Goal: Information Seeking & Learning: Learn about a topic

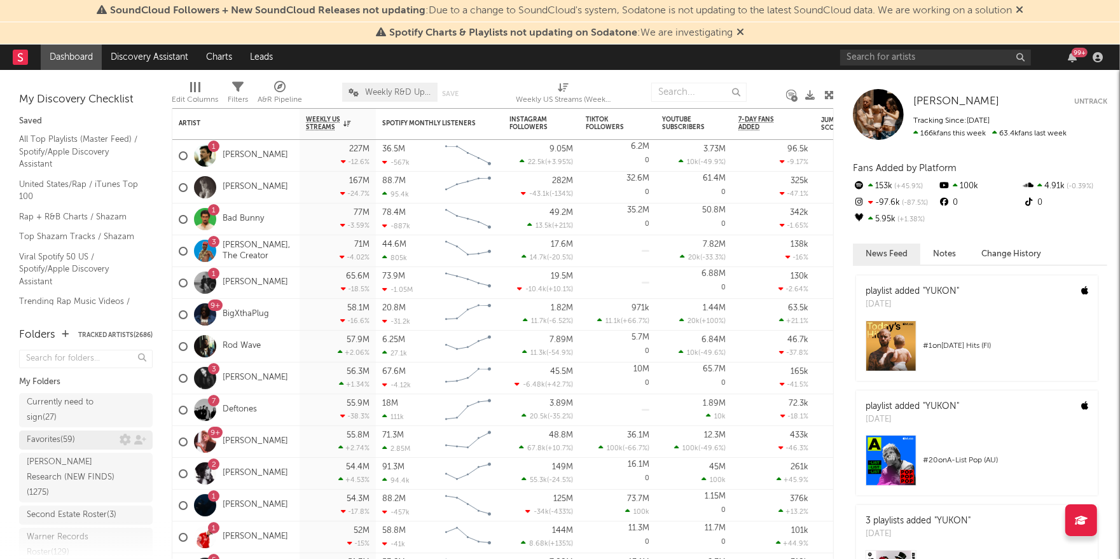
click at [82, 439] on div "Favorites ( 59 )" at bounding box center [73, 439] width 93 height 15
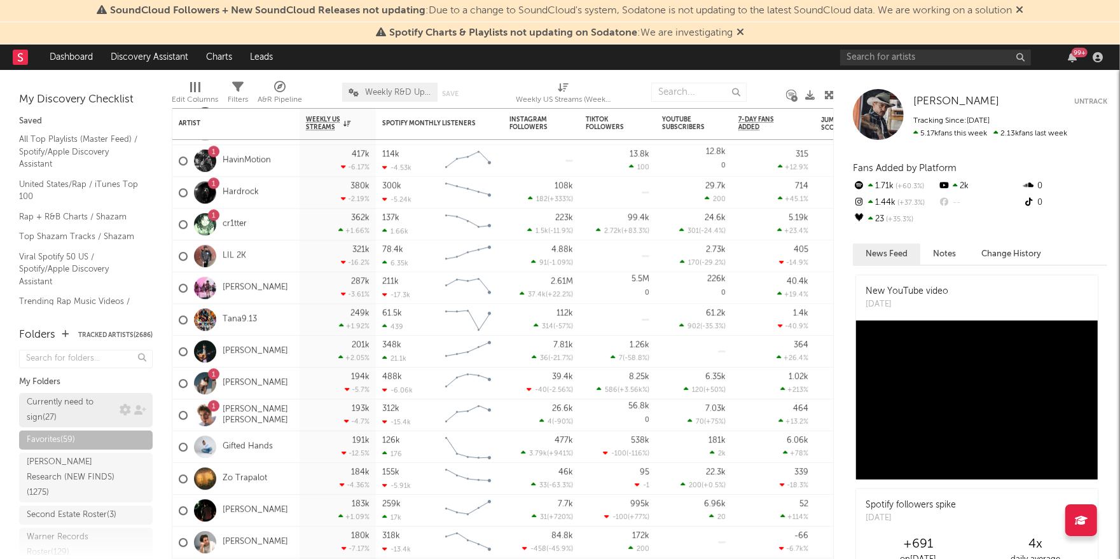
click at [72, 403] on div "Currently need to sign ( 27 )" at bounding box center [72, 410] width 90 height 31
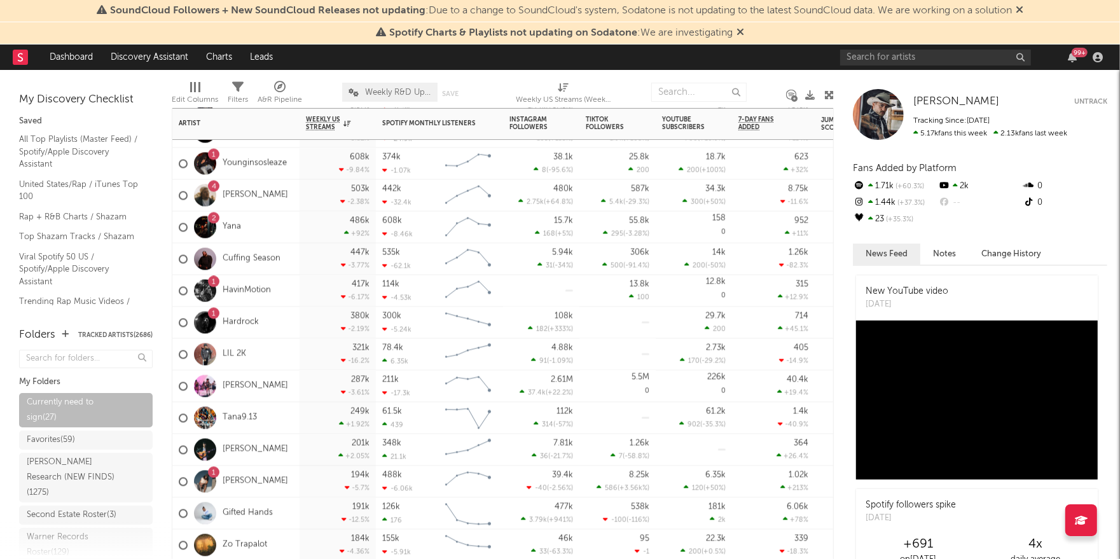
click at [270, 197] on div "4 [PERSON_NAME]" at bounding box center [235, 196] width 127 height 32
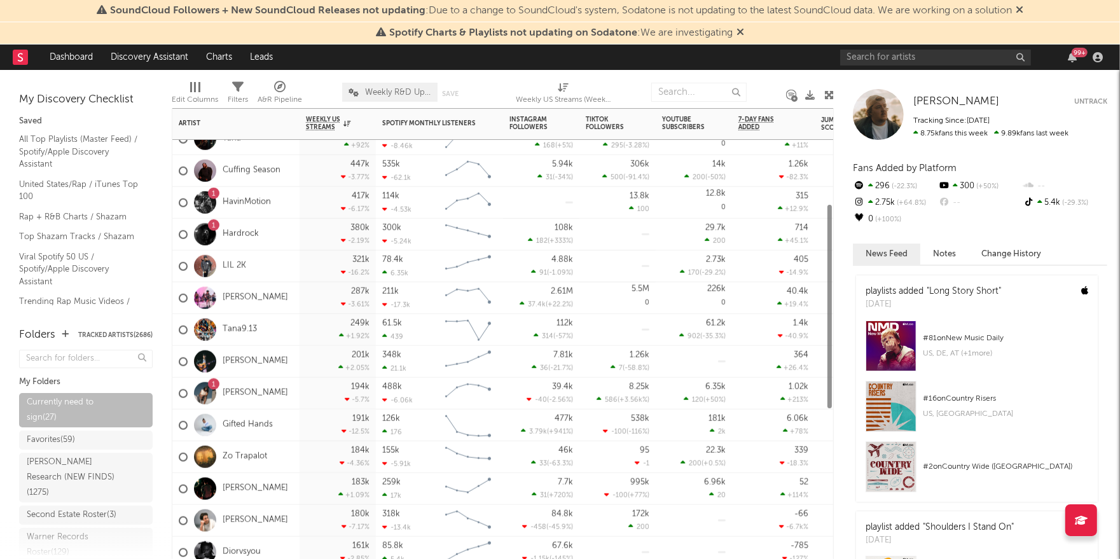
click at [292, 294] on div "[PERSON_NAME]" at bounding box center [235, 298] width 127 height 32
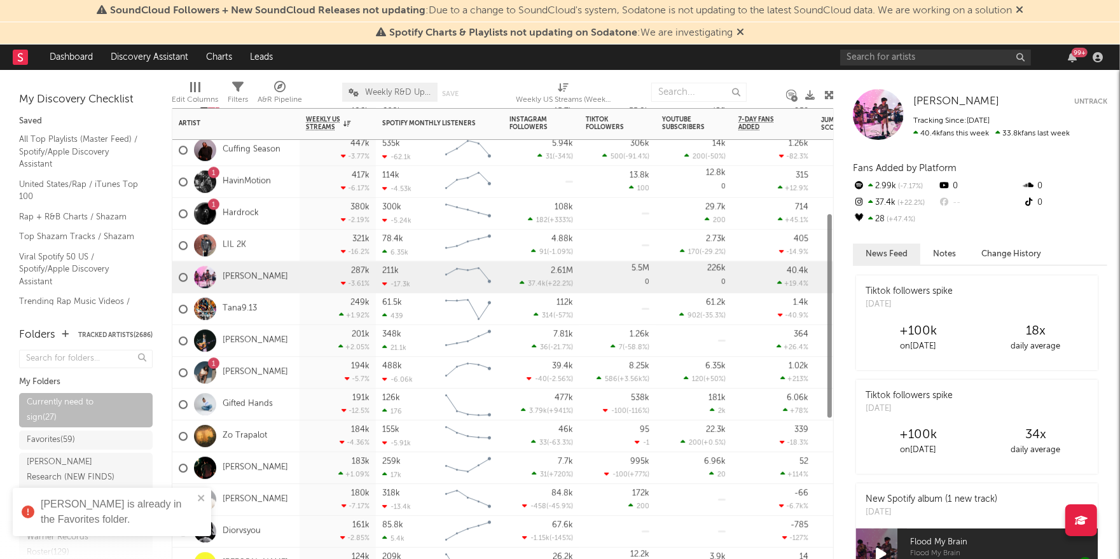
click at [294, 341] on div "[PERSON_NAME]" at bounding box center [235, 341] width 127 height 32
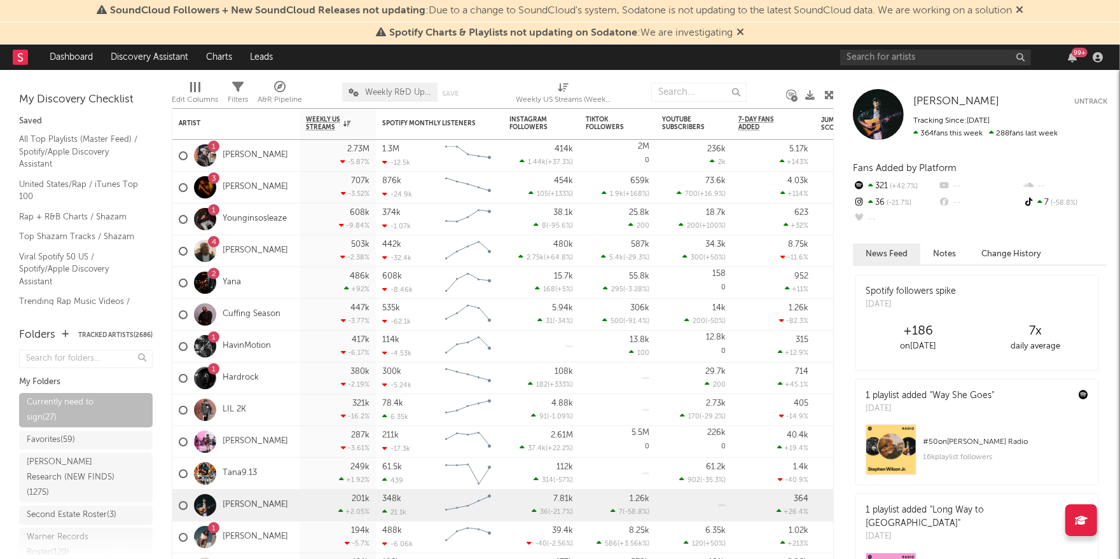
drag, startPoint x: 294, startPoint y: 341, endPoint x: 552, endPoint y: 6, distance: 423.3
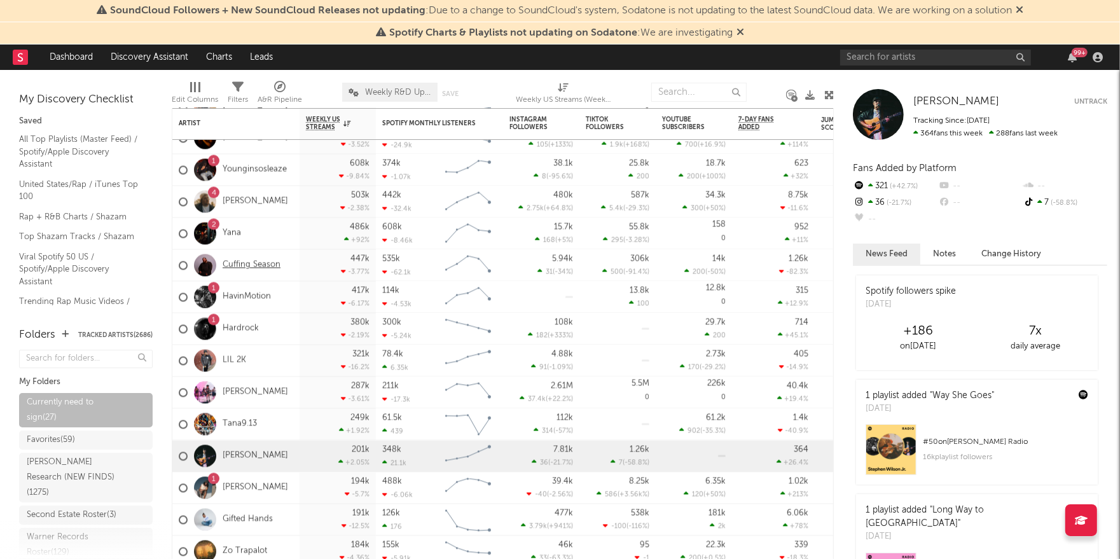
click at [252, 260] on link "Cuffing Season" at bounding box center [252, 265] width 58 height 11
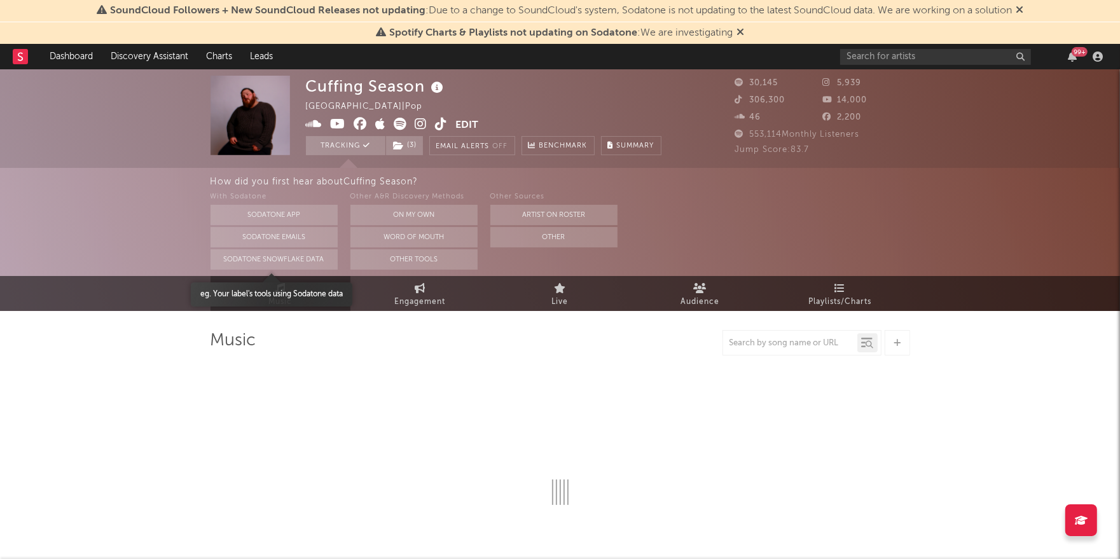
select select "6m"
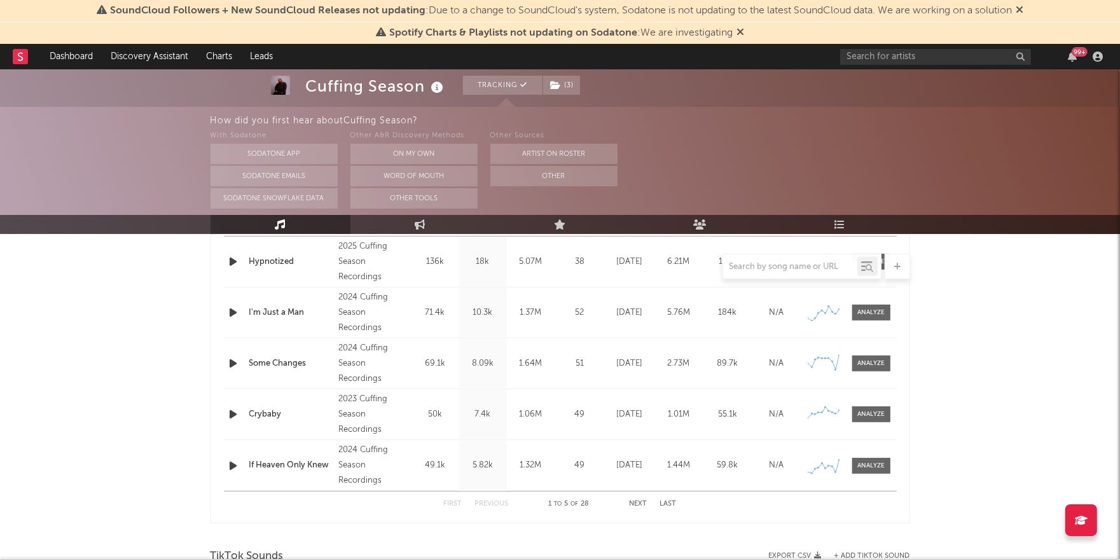
scroll to position [547, 0]
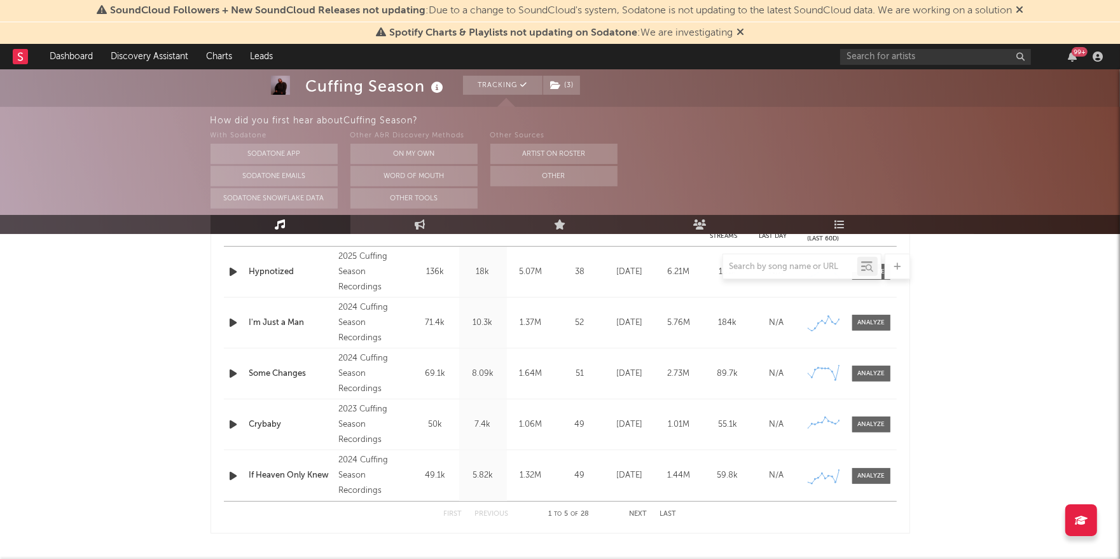
click at [641, 514] on button "Next" at bounding box center [638, 513] width 18 height 7
click at [488, 515] on button "Previous" at bounding box center [492, 513] width 34 height 7
click at [488, 514] on button "Previous" at bounding box center [492, 513] width 34 height 7
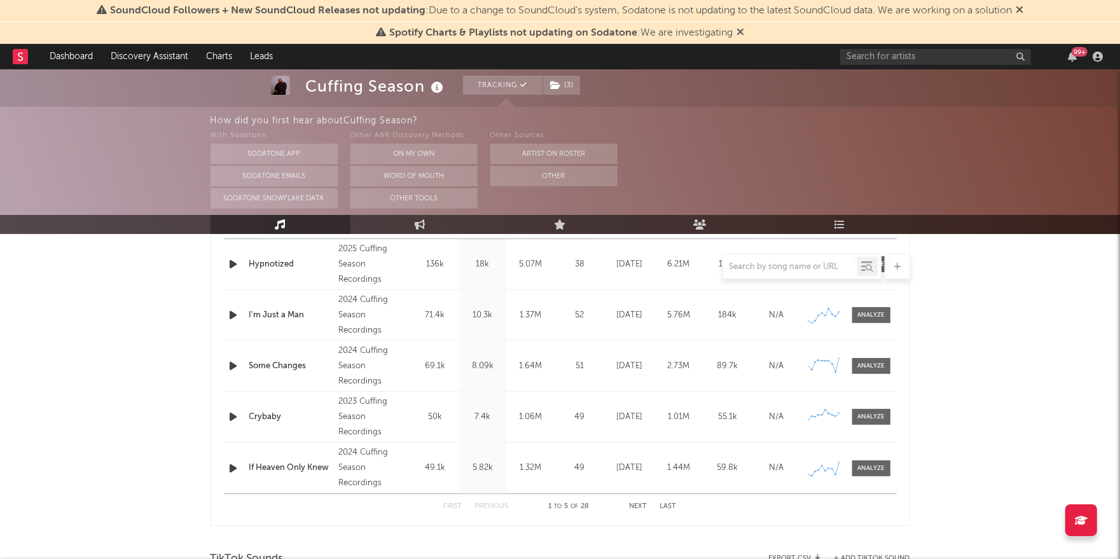
scroll to position [553, 0]
click at [636, 507] on button "Next" at bounding box center [638, 507] width 18 height 7
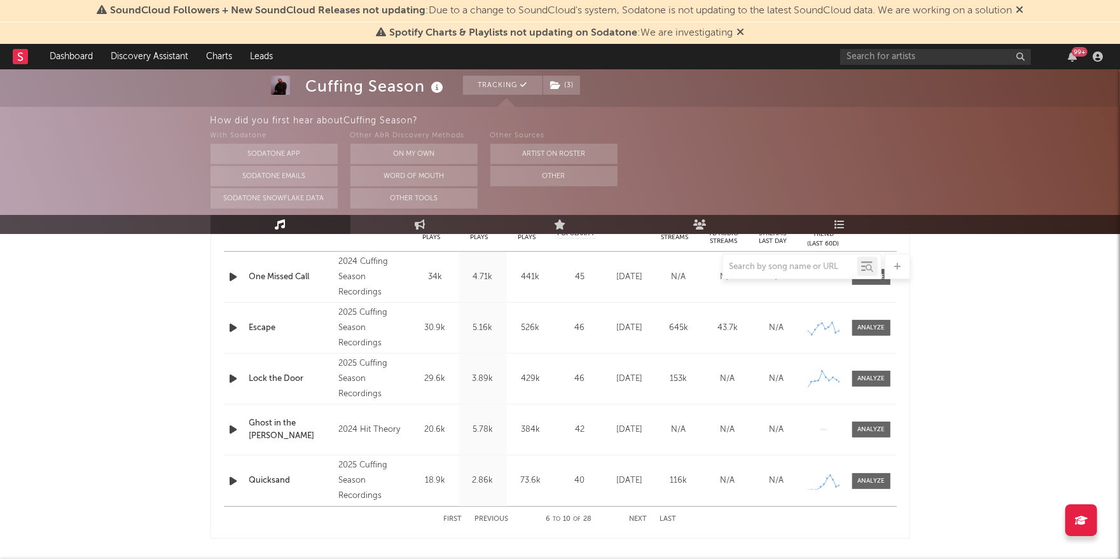
scroll to position [541, 0]
click at [501, 520] on button "Previous" at bounding box center [492, 519] width 34 height 7
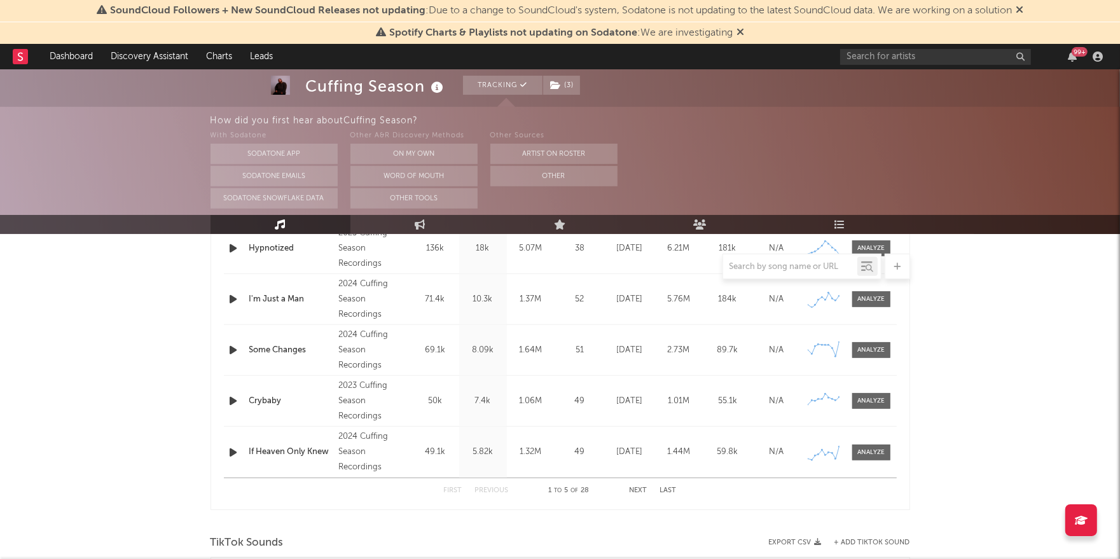
scroll to position [576, 0]
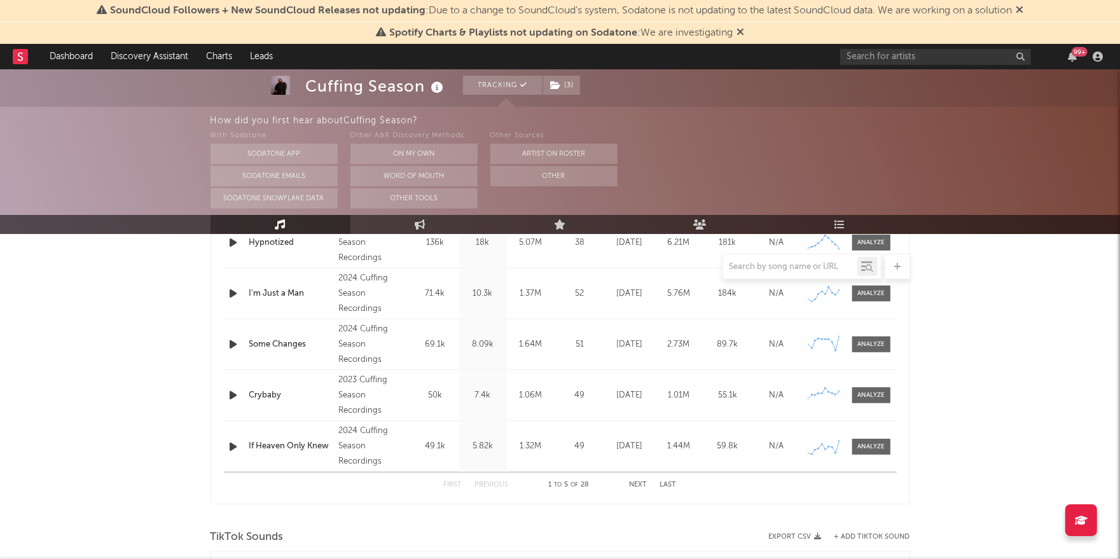
click at [636, 483] on button "Next" at bounding box center [638, 484] width 18 height 7
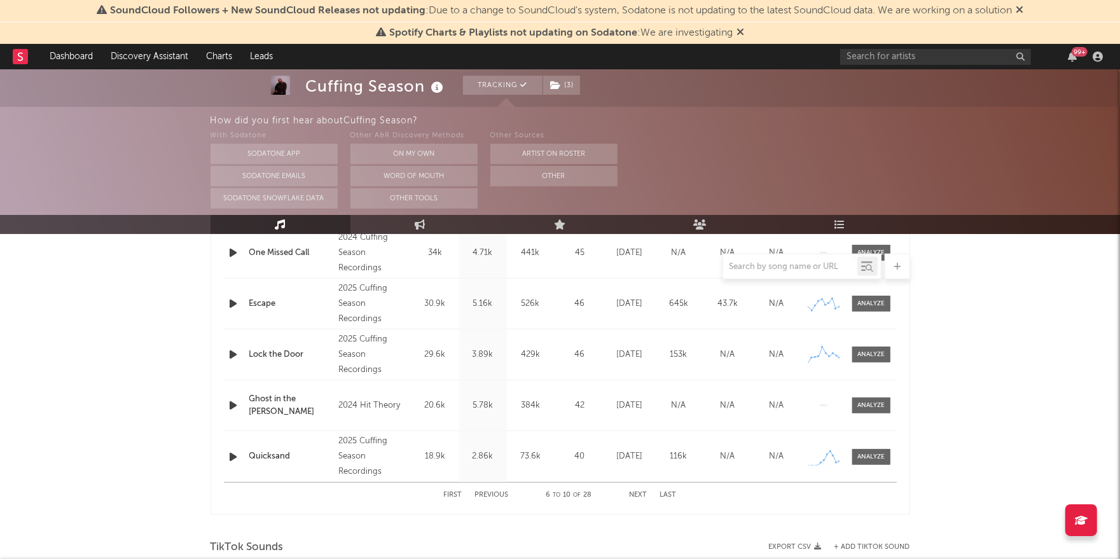
scroll to position [566, 0]
click at [638, 493] on button "Next" at bounding box center [638, 494] width 18 height 7
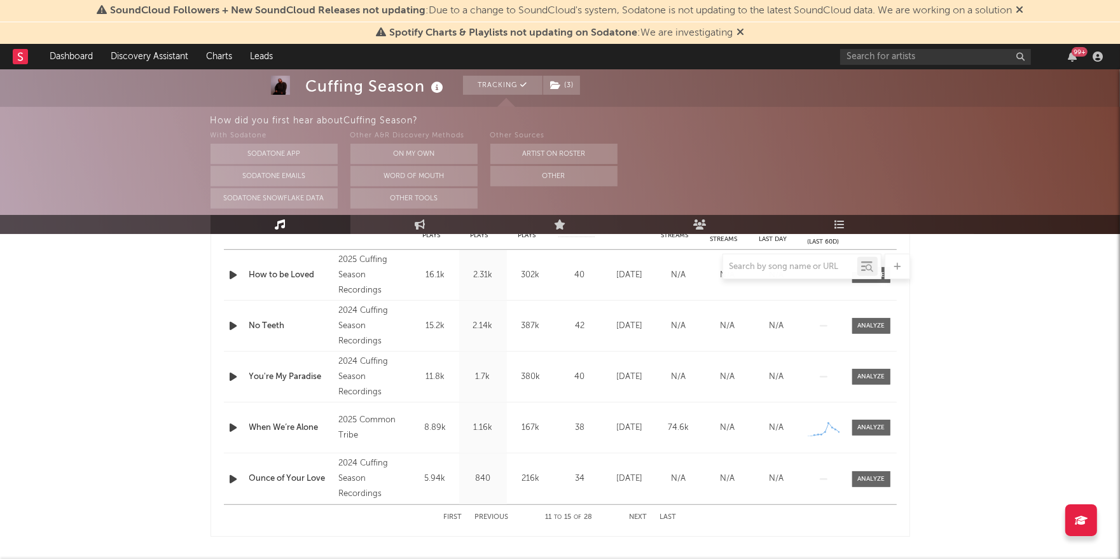
scroll to position [547, 0]
click at [487, 512] on button "Previous" at bounding box center [492, 513] width 34 height 7
click at [484, 514] on button "Previous" at bounding box center [492, 517] width 34 height 7
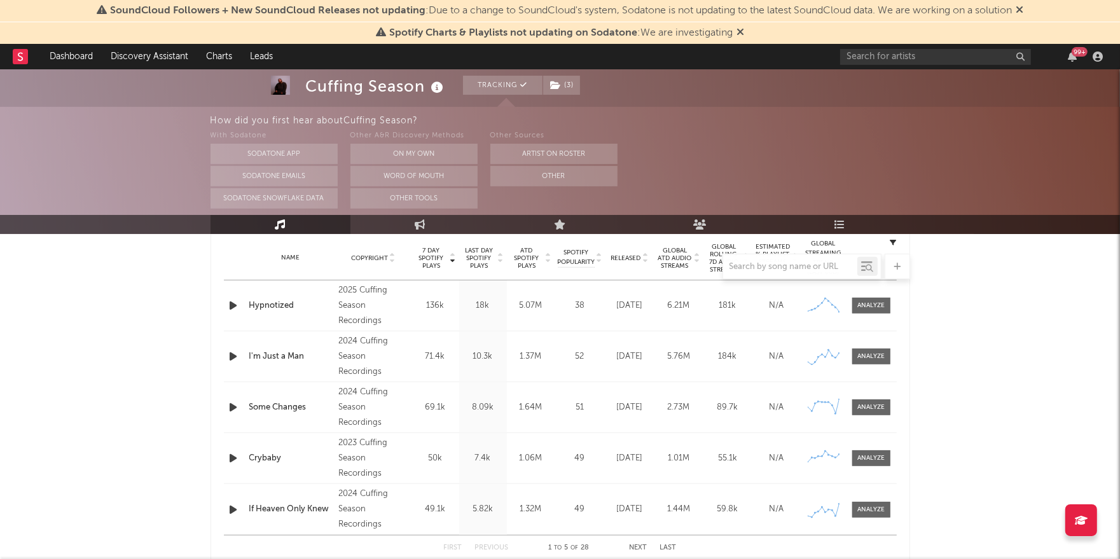
scroll to position [509, 0]
